Goal: Navigation & Orientation: Understand site structure

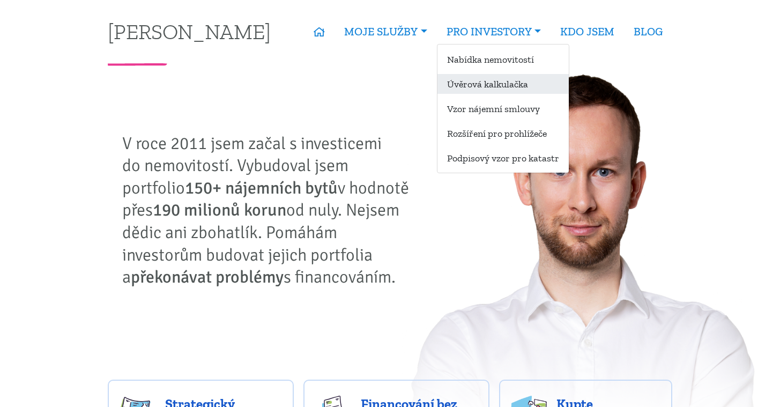
click at [522, 79] on link "Úvěrová kalkulačka" at bounding box center [503, 84] width 131 height 20
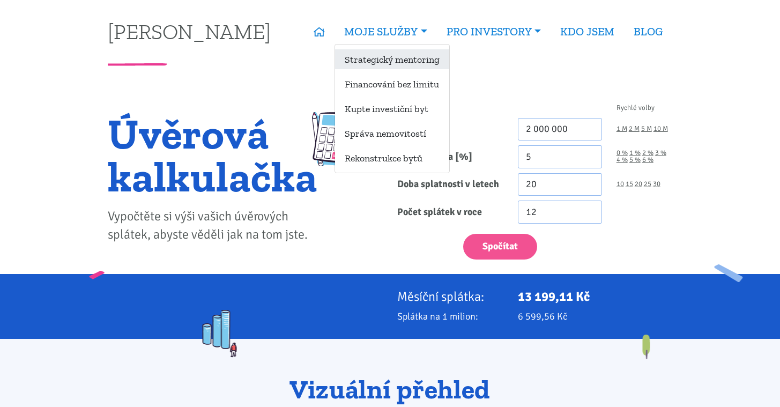
click at [386, 60] on link "Strategický mentoring" at bounding box center [392, 59] width 114 height 20
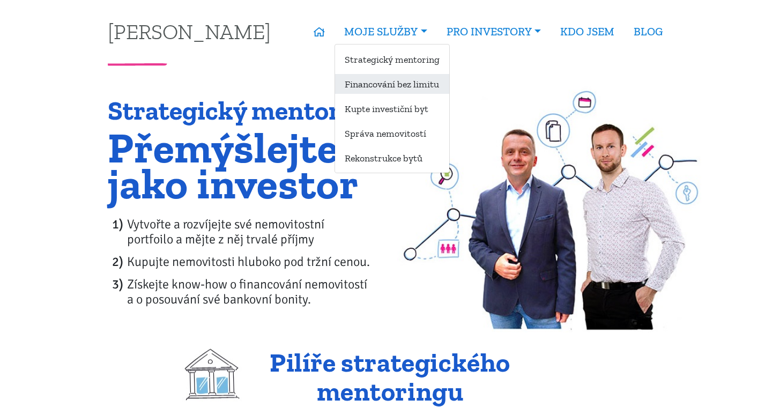
click at [393, 91] on link "Financování bez limitu" at bounding box center [392, 84] width 114 height 20
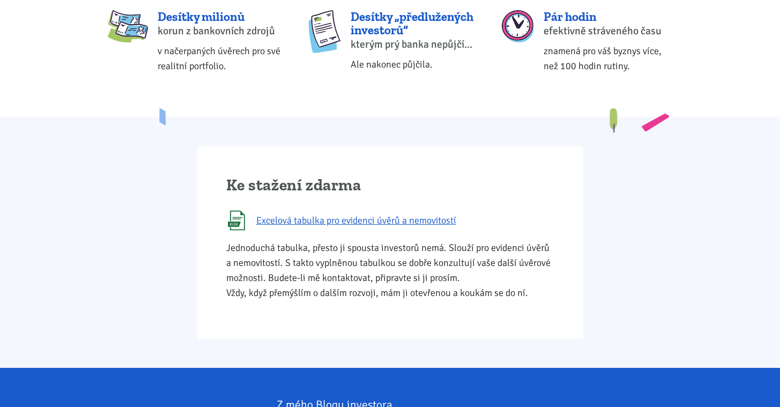
scroll to position [554, 0]
